Goal: Find specific page/section: Find specific page/section

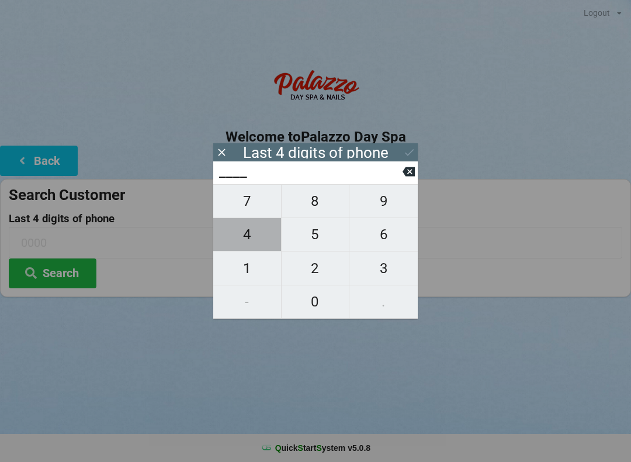
click at [255, 239] on span "4" at bounding box center [247, 234] width 68 height 25
type input "4___"
click at [317, 302] on span "0" at bounding box center [316, 301] width 68 height 25
type input "40__"
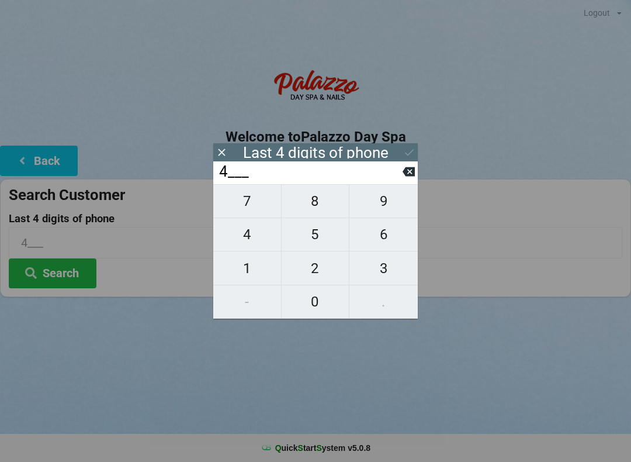
type input "40__"
click at [251, 246] on span "4" at bounding box center [247, 234] width 68 height 25
type input "404_"
click at [313, 210] on span "8" at bounding box center [316, 201] width 68 height 25
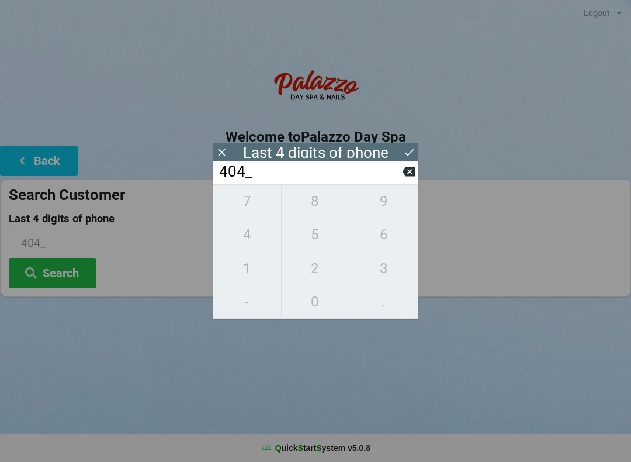
type input "4048"
click at [405, 179] on button at bounding box center [409, 172] width 12 height 16
click at [409, 179] on button at bounding box center [409, 172] width 12 height 16
click at [406, 179] on button at bounding box center [409, 172] width 12 height 16
click at [409, 179] on button at bounding box center [409, 172] width 12 height 16
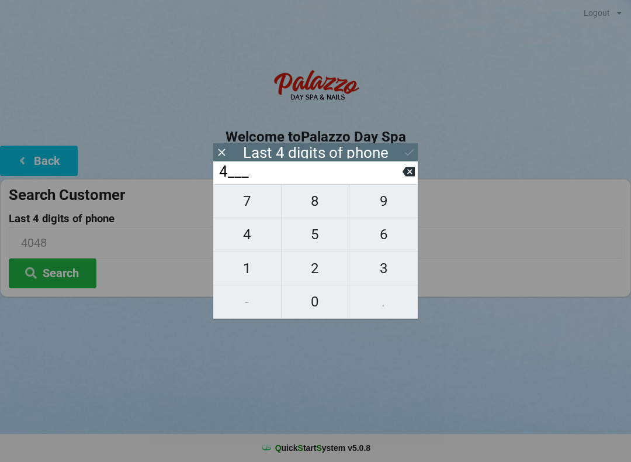
type input "____"
click at [383, 279] on span "3" at bounding box center [384, 268] width 68 height 25
type input "3___"
click at [392, 247] on span "6" at bounding box center [384, 234] width 68 height 25
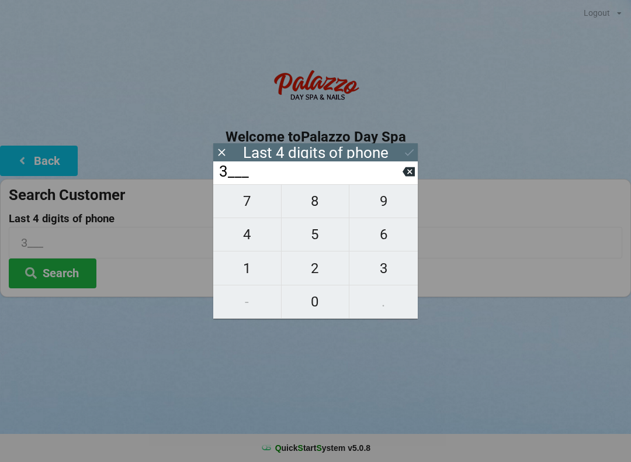
type input "36__"
click at [393, 213] on span "9" at bounding box center [384, 201] width 68 height 25
type input "369_"
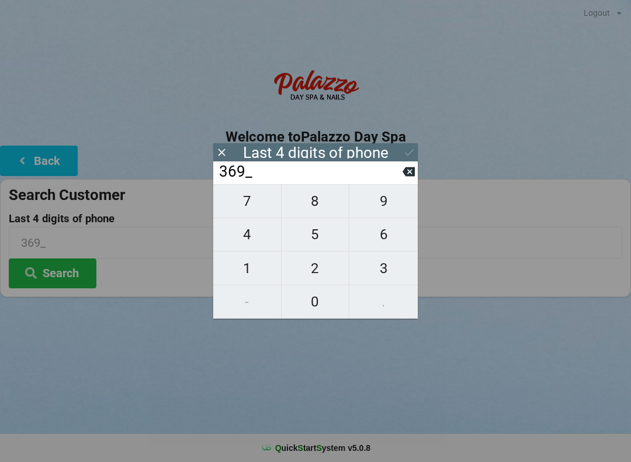
click at [254, 213] on span "7" at bounding box center [247, 201] width 68 height 25
type input "3697"
click at [405, 159] on button at bounding box center [409, 152] width 12 height 16
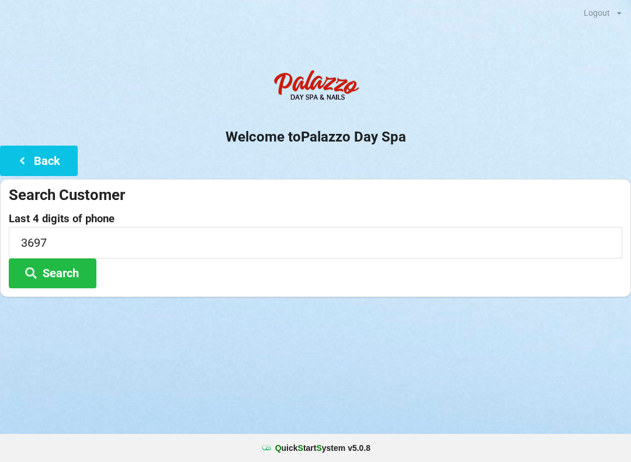
click at [70, 269] on button "Search" at bounding box center [53, 273] width 88 height 30
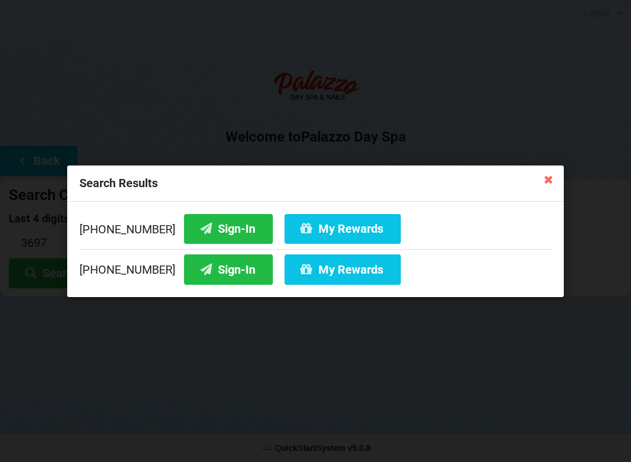
click at [211, 226] on button "Sign-In" at bounding box center [228, 228] width 89 height 30
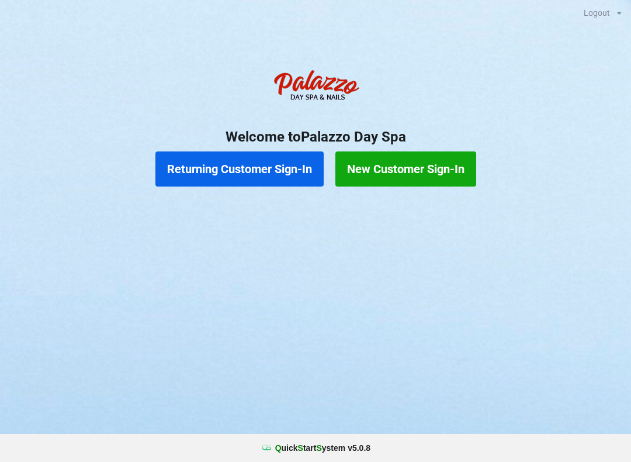
click at [288, 151] on button "Returning Customer Sign-In" at bounding box center [239, 168] width 168 height 35
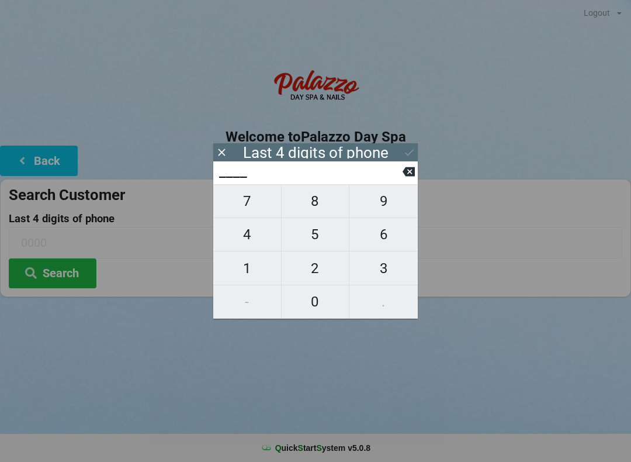
click at [317, 266] on span "2" at bounding box center [316, 268] width 68 height 25
type input "2___"
click at [386, 269] on span "3" at bounding box center [384, 268] width 68 height 25
type input "23__"
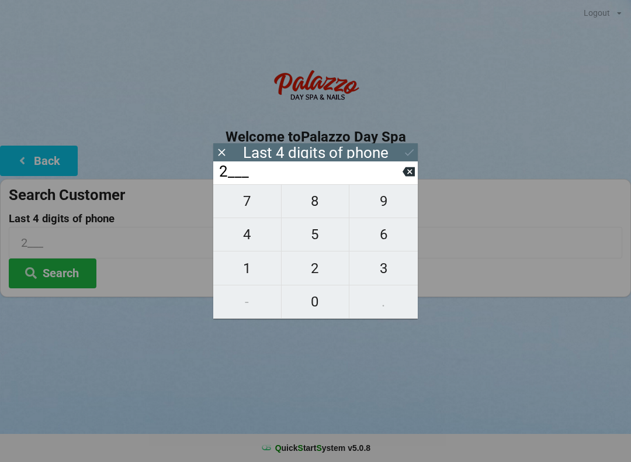
type input "23__"
click at [251, 243] on span "4" at bounding box center [247, 234] width 68 height 25
type input "234_"
click at [387, 200] on span "9" at bounding box center [384, 201] width 68 height 25
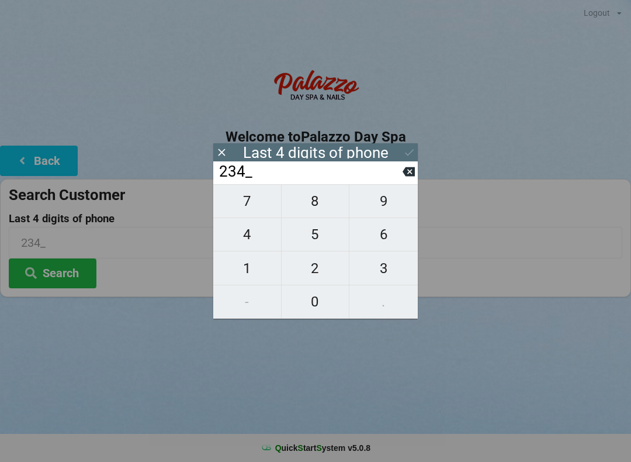
type input "2349"
click at [70, 281] on button "Search" at bounding box center [53, 273] width 88 height 30
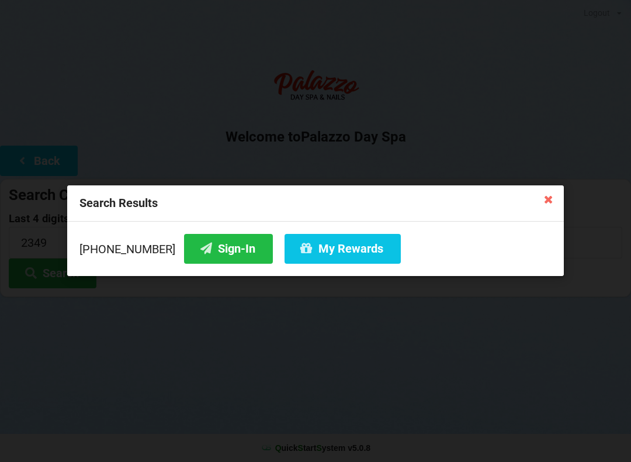
click at [212, 250] on button "Sign-In" at bounding box center [228, 249] width 89 height 30
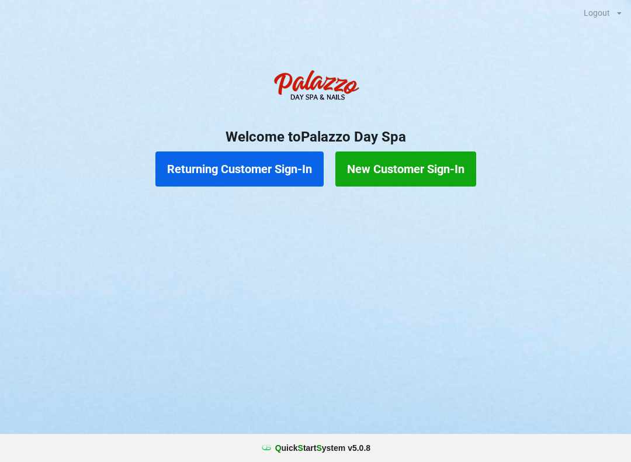
click at [521, 295] on div "Logout Logout Sign-In Welcome to Palazzo Day Spa Returning Customer Sign-In New…" at bounding box center [315, 231] width 631 height 462
click at [222, 172] on button "Returning Customer Sign-In" at bounding box center [239, 168] width 168 height 35
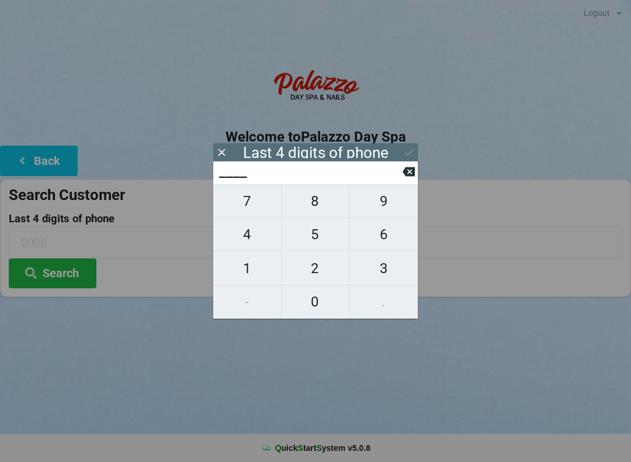
click at [309, 209] on span "8" at bounding box center [316, 201] width 68 height 25
type input "8___"
click at [382, 240] on span "6" at bounding box center [384, 234] width 68 height 25
type input "86__"
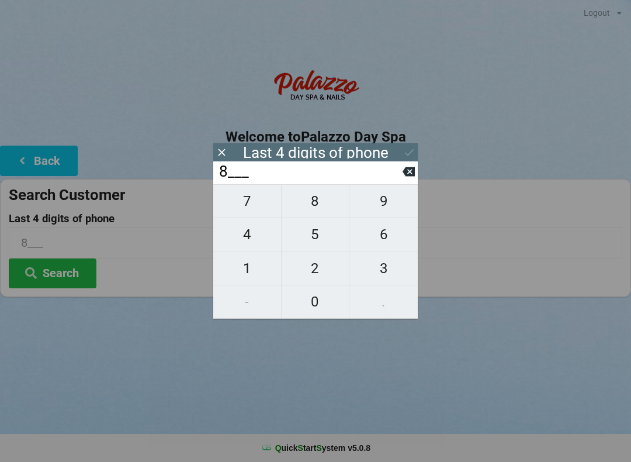
type input "86__"
click at [307, 272] on span "2" at bounding box center [316, 268] width 68 height 25
type input "862_"
click at [386, 235] on span "6" at bounding box center [384, 234] width 68 height 25
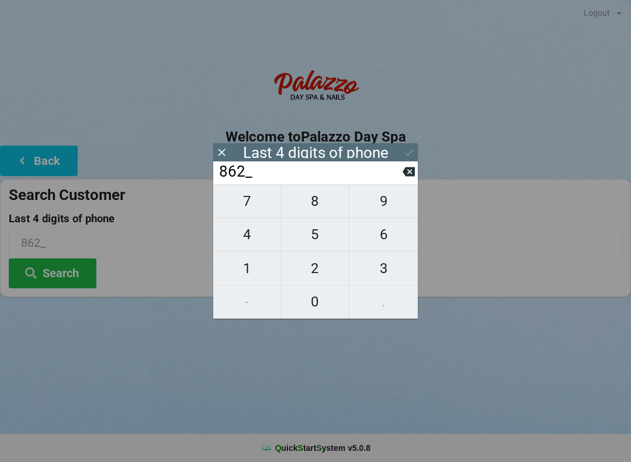
type input "8626"
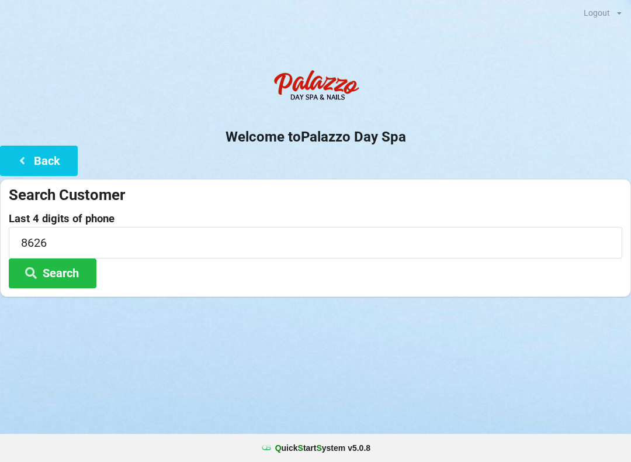
click at [495, 345] on div "Logout Logout Sign-In Welcome to Palazzo Day Spa Back Search Customer Last 4 di…" at bounding box center [315, 231] width 631 height 462
click at [95, 239] on input "8626" at bounding box center [316, 242] width 614 height 31
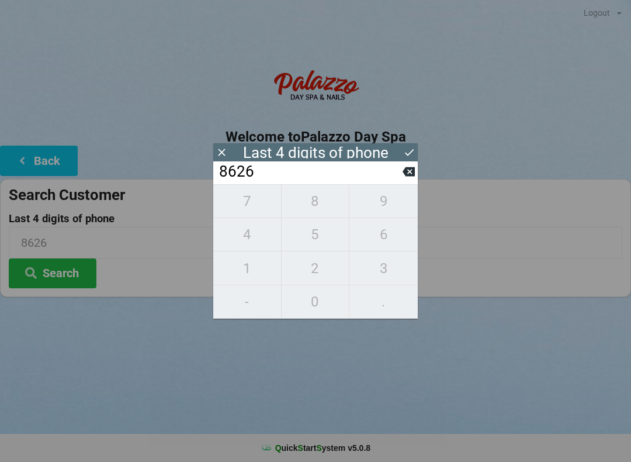
click at [409, 153] on icon at bounding box center [409, 152] width 12 height 12
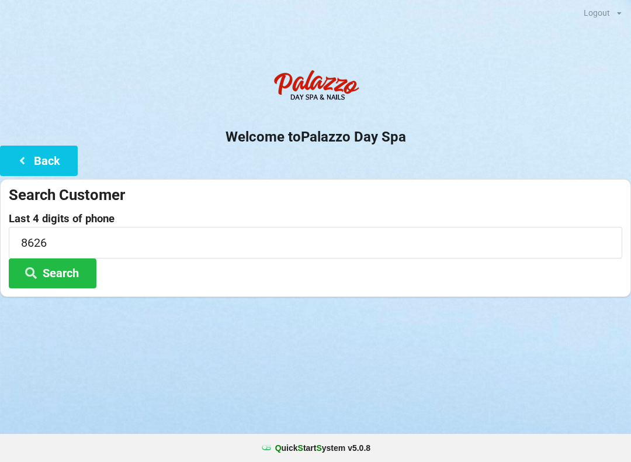
click at [58, 271] on button "Search" at bounding box center [53, 273] width 88 height 30
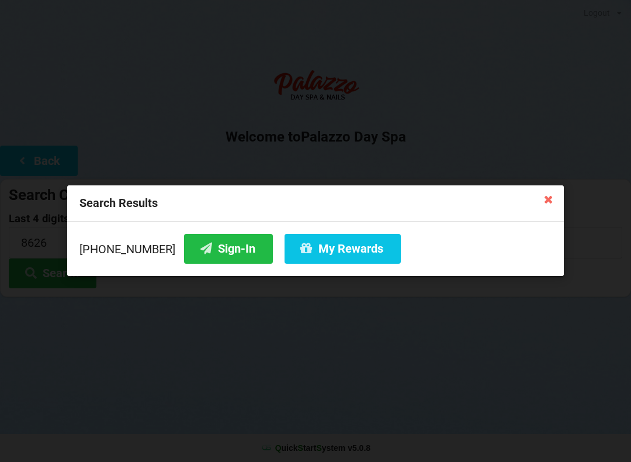
click at [309, 244] on button "My Rewards" at bounding box center [343, 249] width 116 height 30
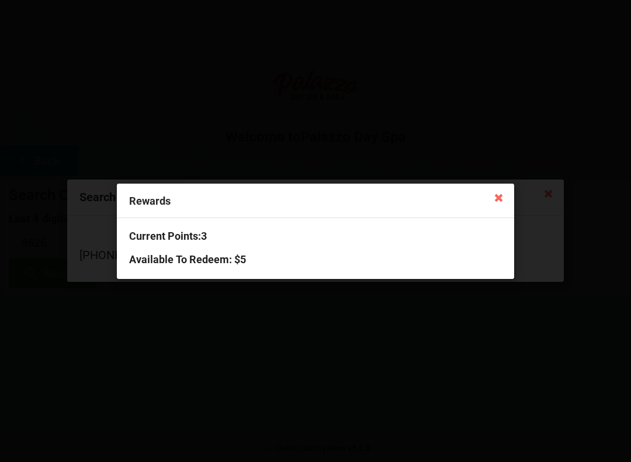
click at [497, 197] on icon at bounding box center [499, 197] width 19 height 19
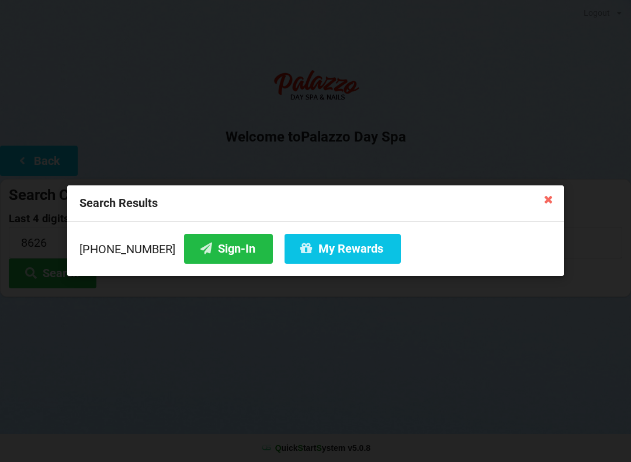
click at [206, 247] on button "Sign-In" at bounding box center [228, 249] width 89 height 30
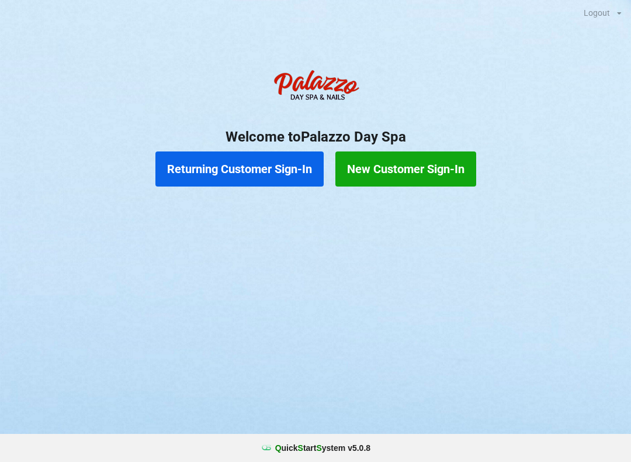
click at [262, 175] on button "Returning Customer Sign-In" at bounding box center [239, 168] width 168 height 35
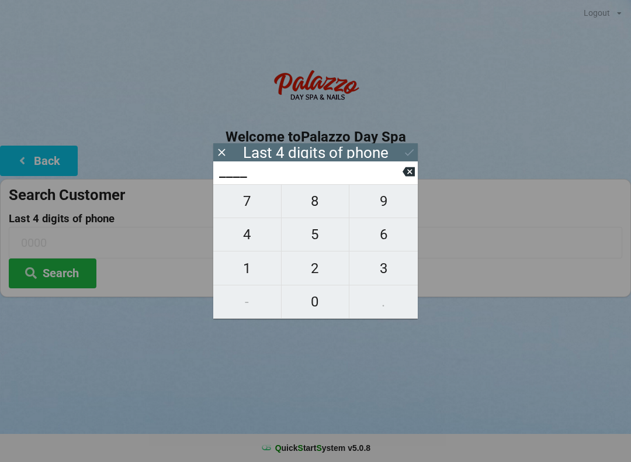
click at [248, 203] on span "7" at bounding box center [247, 201] width 68 height 25
type input "7___"
click at [318, 206] on span "8" at bounding box center [316, 201] width 68 height 25
type input "78__"
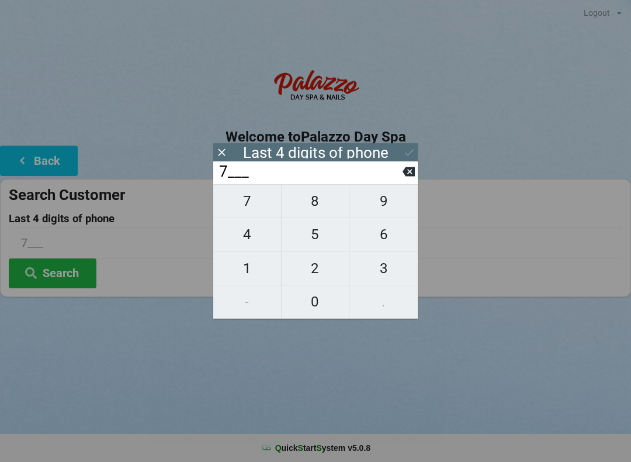
type input "78__"
click at [320, 207] on span "8" at bounding box center [316, 201] width 68 height 25
type input "788_"
click at [392, 273] on span "3" at bounding box center [384, 268] width 68 height 25
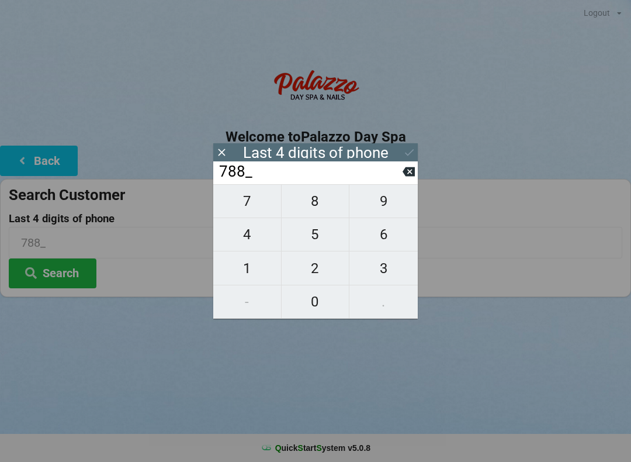
type input "7883"
click at [52, 268] on button "Search" at bounding box center [53, 273] width 88 height 30
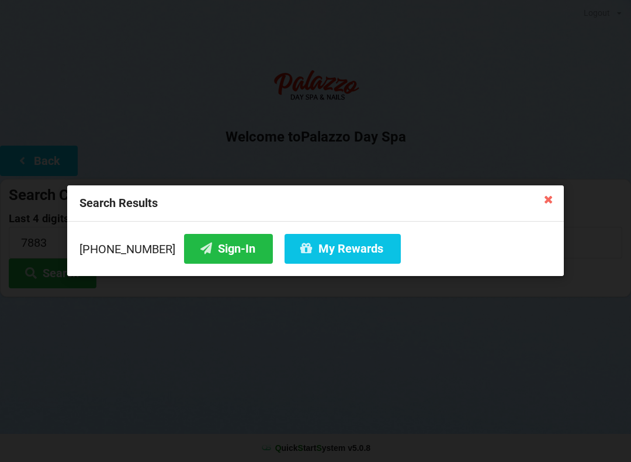
click at [216, 243] on button "Sign-In" at bounding box center [228, 249] width 89 height 30
